Goal: Navigation & Orientation: Find specific page/section

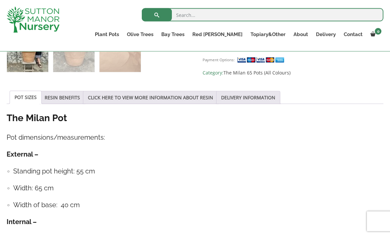
scroll to position [313, 0]
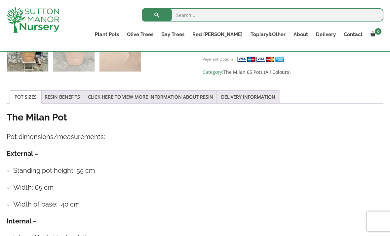
click at [65, 97] on link "RESIN BENEFITS" at bounding box center [62, 97] width 35 height 13
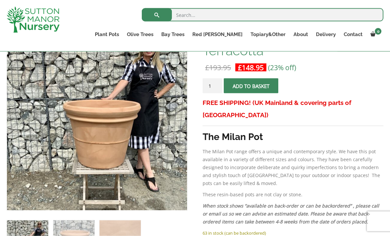
scroll to position [123, 0]
click at [0, 0] on link "Red [PERSON_NAME] Standards" at bounding box center [0, 0] width 0 height 0
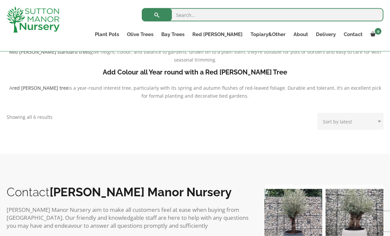
click at [380, 121] on select "Sort by popularity Sort by latest Sort by price: low to high Sort by price: hig…" at bounding box center [350, 121] width 66 height 17
select select "popularity"
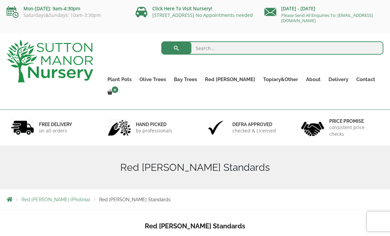
click at [0, 0] on link "Resin Bonded Pots" at bounding box center [0, 0] width 0 height 0
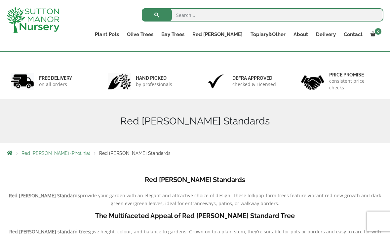
scroll to position [34, 0]
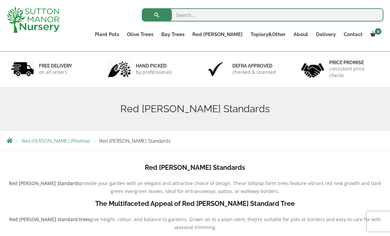
click at [123, 33] on link "Plant Pots" at bounding box center [107, 34] width 32 height 9
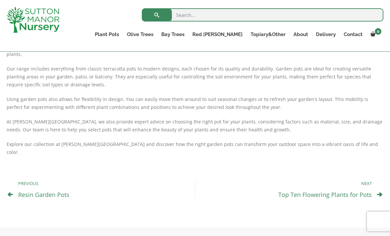
scroll to position [330, 0]
click at [56, 191] on link "Resin Garden Pots" at bounding box center [43, 195] width 51 height 8
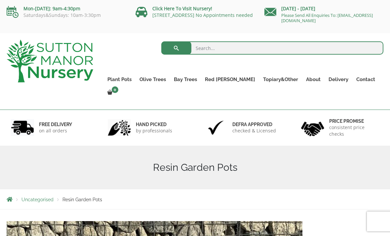
click at [70, 57] on img at bounding box center [50, 61] width 87 height 43
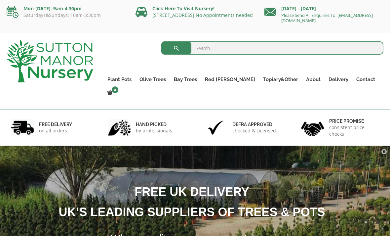
click at [0, 0] on link "Fibre Clay Pots" at bounding box center [0, 0] width 0 height 0
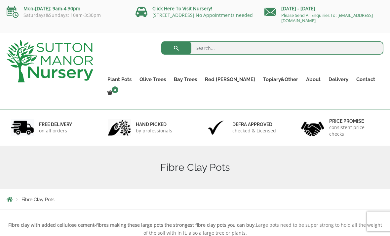
click at [0, 0] on link "The Milan Pots" at bounding box center [0, 0] width 0 height 0
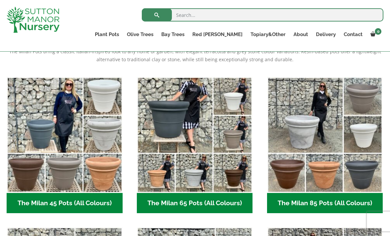
scroll to position [102, 0]
